Goal: Task Accomplishment & Management: Use online tool/utility

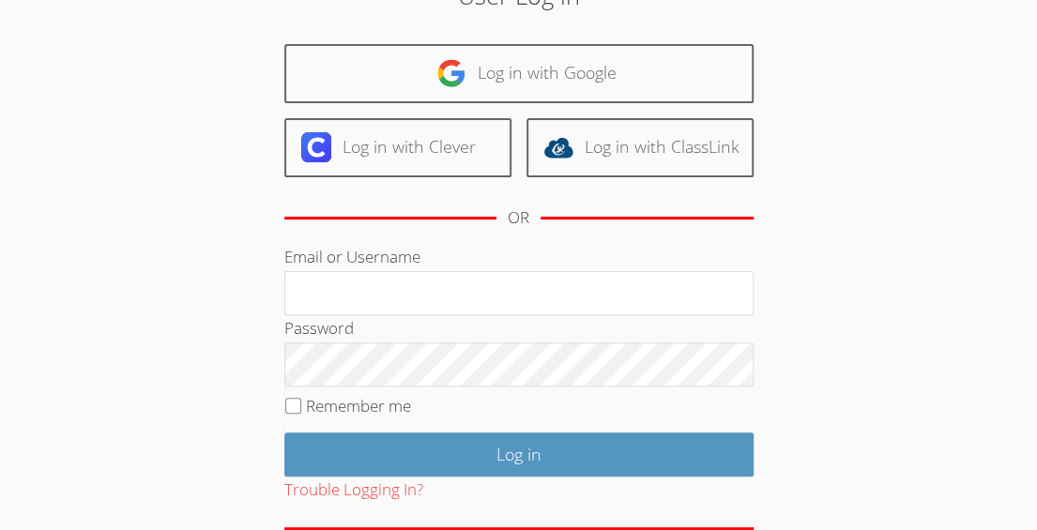
scroll to position [197, 0]
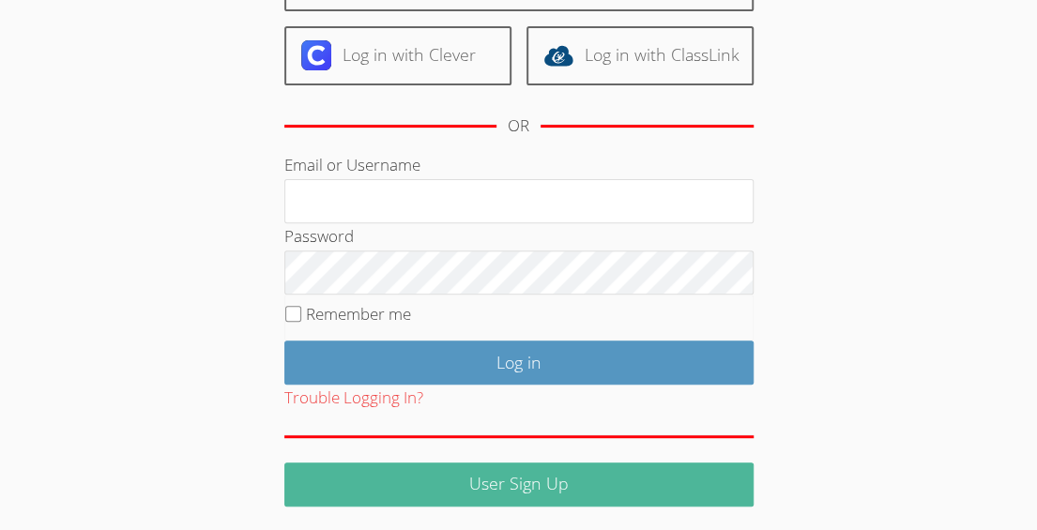
click at [572, 463] on link "User Sign Up" at bounding box center [518, 485] width 469 height 44
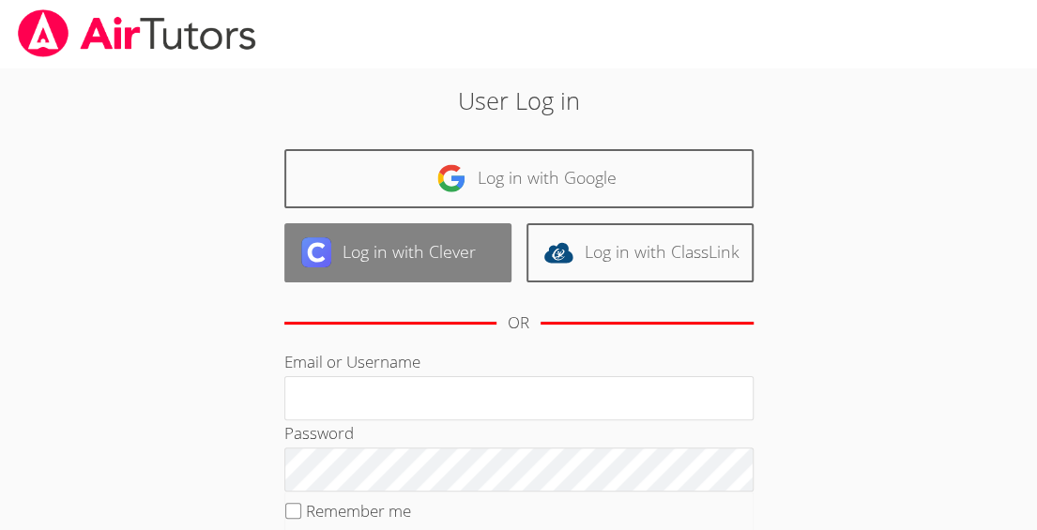
click at [460, 255] on link "Log in with Clever" at bounding box center [397, 252] width 227 height 59
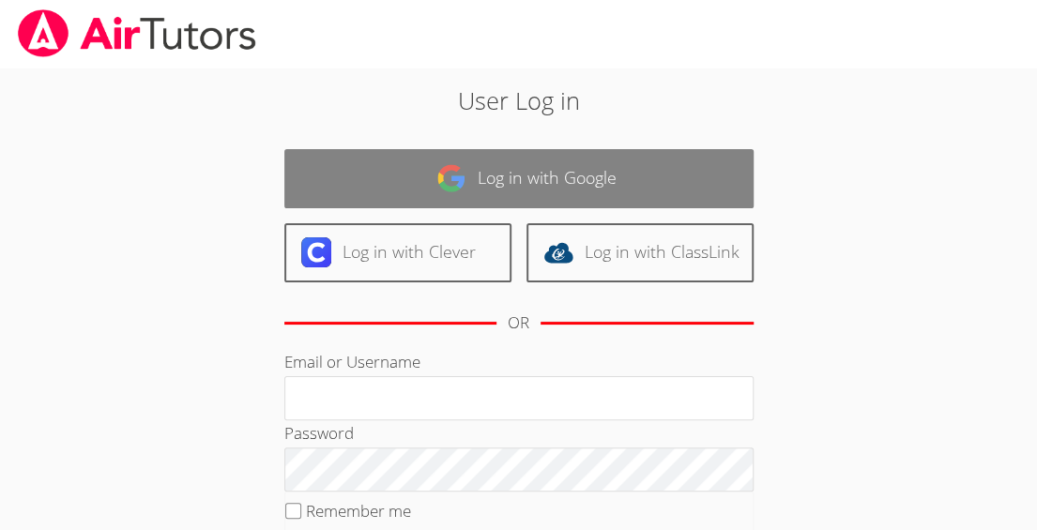
click at [532, 165] on link "Log in with Google" at bounding box center [518, 178] width 469 height 59
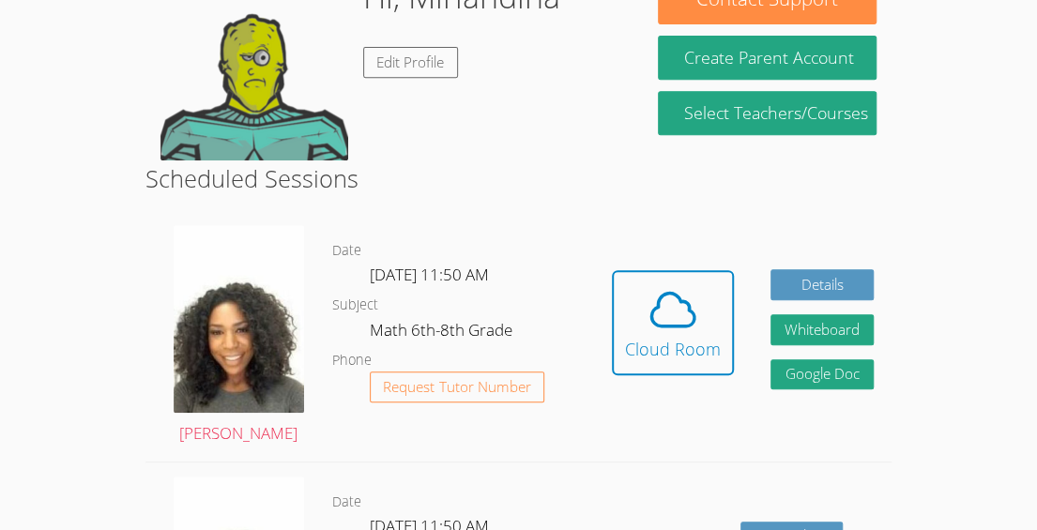
scroll to position [334, 0]
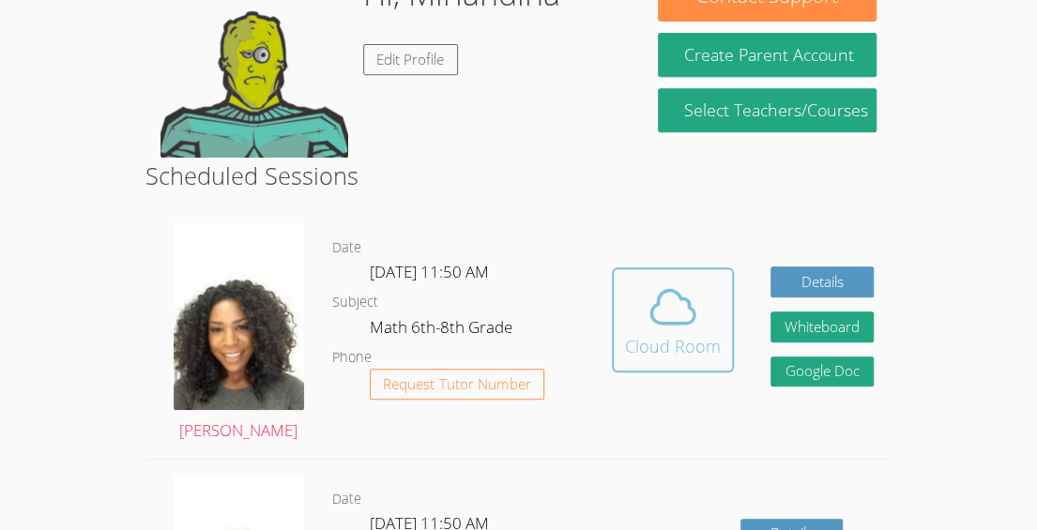
click at [677, 304] on icon at bounding box center [673, 307] width 53 height 53
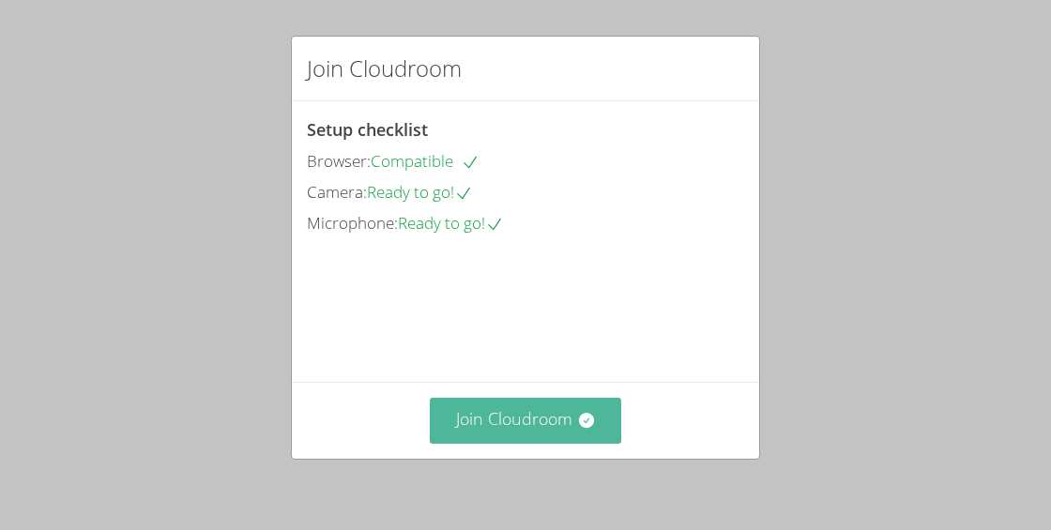
click at [578, 424] on icon at bounding box center [585, 420] width 15 height 15
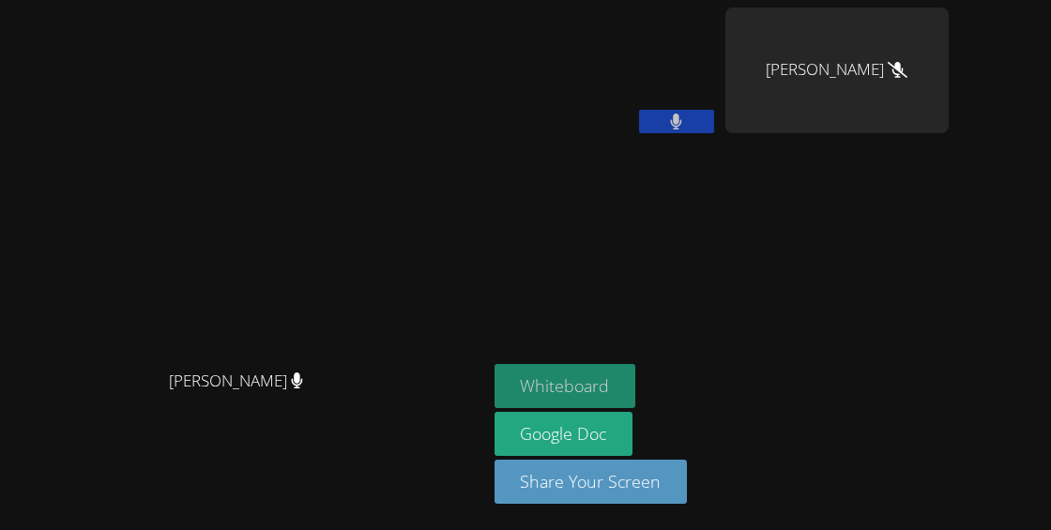
click at [636, 389] on button "Whiteboard" at bounding box center [566, 386] width 142 height 44
click at [714, 130] on button at bounding box center [676, 121] width 75 height 23
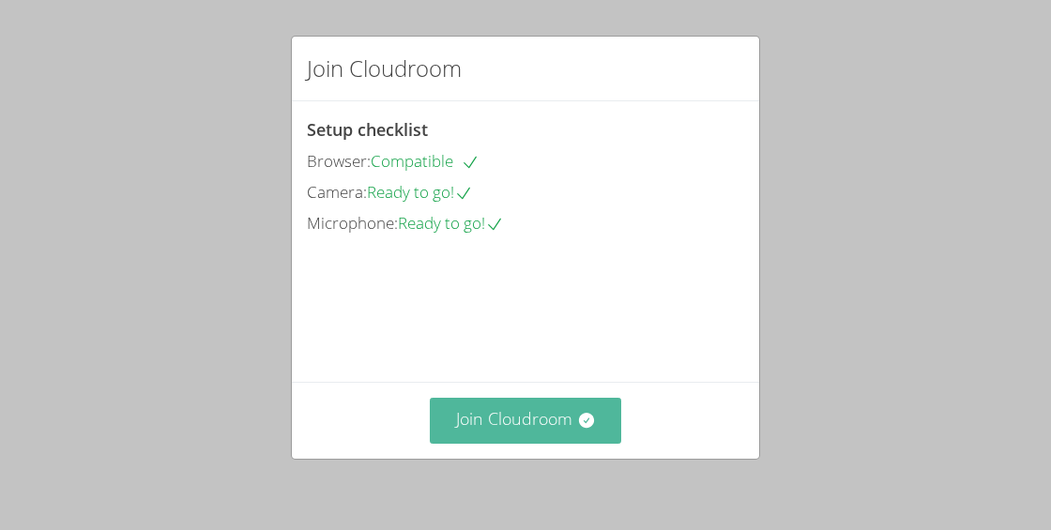
click at [507, 436] on button "Join Cloudroom" at bounding box center [526, 421] width 192 height 46
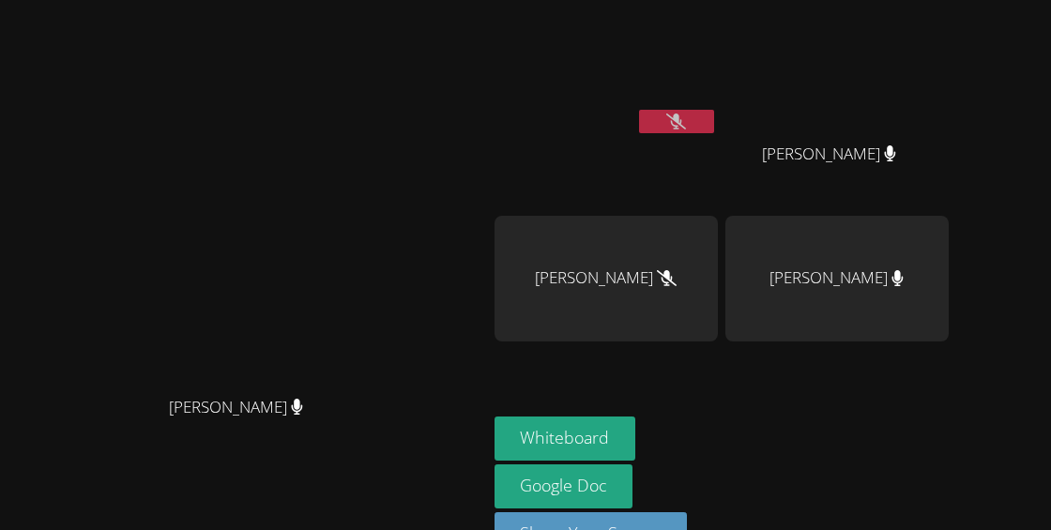
click at [714, 119] on button at bounding box center [676, 121] width 75 height 23
